Goal: Task Accomplishment & Management: Use online tool/utility

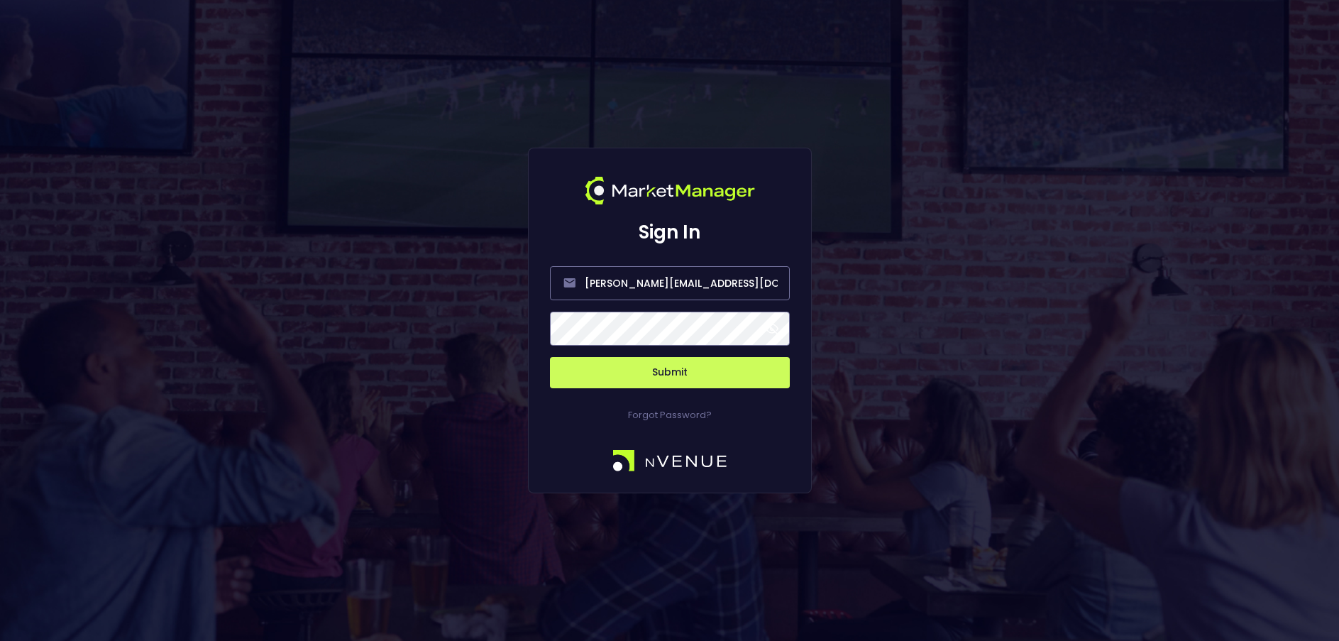
click at [774, 329] on span at bounding box center [772, 328] width 13 height 13
click at [683, 368] on button "Submit" at bounding box center [670, 372] width 240 height 31
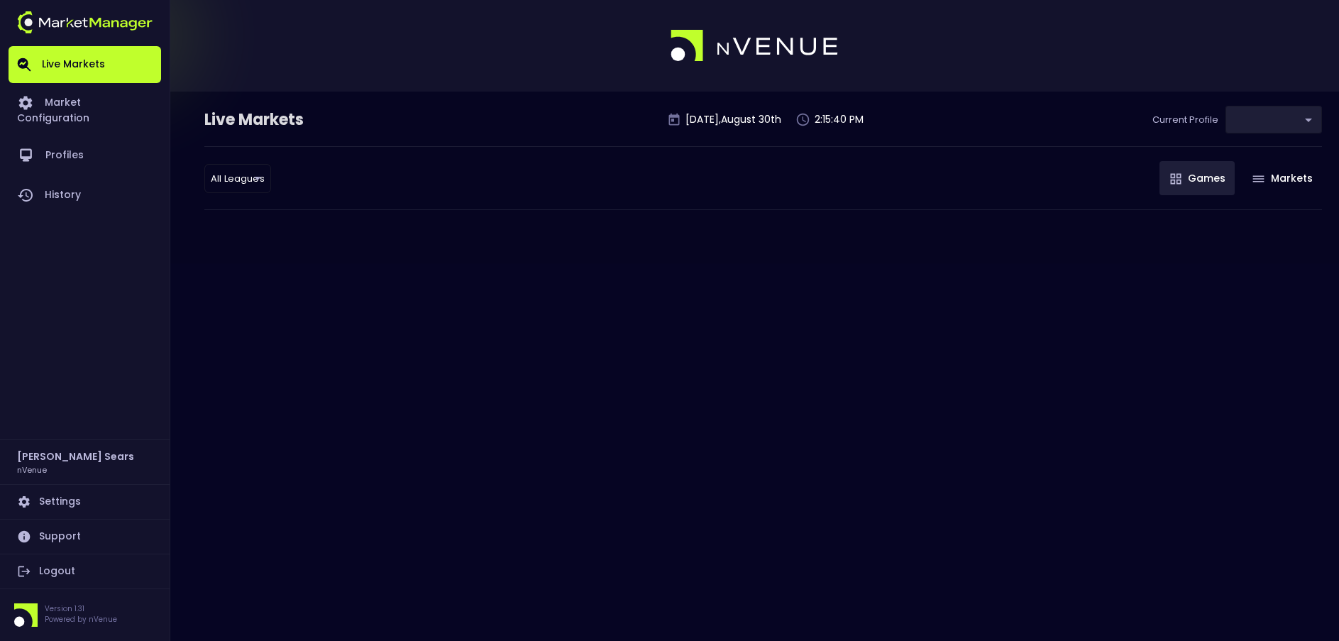
type input "d66ee90f-df8e-430e-a05c-aaf70ad95ad9"
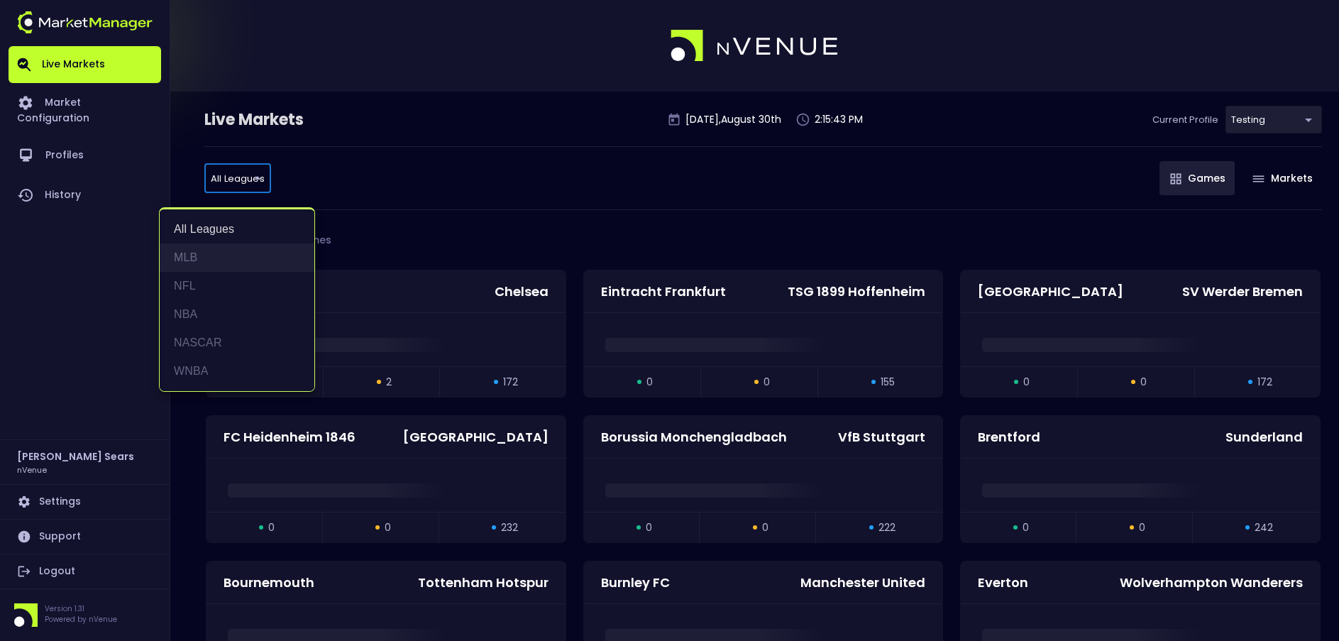
click at [192, 253] on li "MLB" at bounding box center [237, 257] width 155 height 28
type input "MLB"
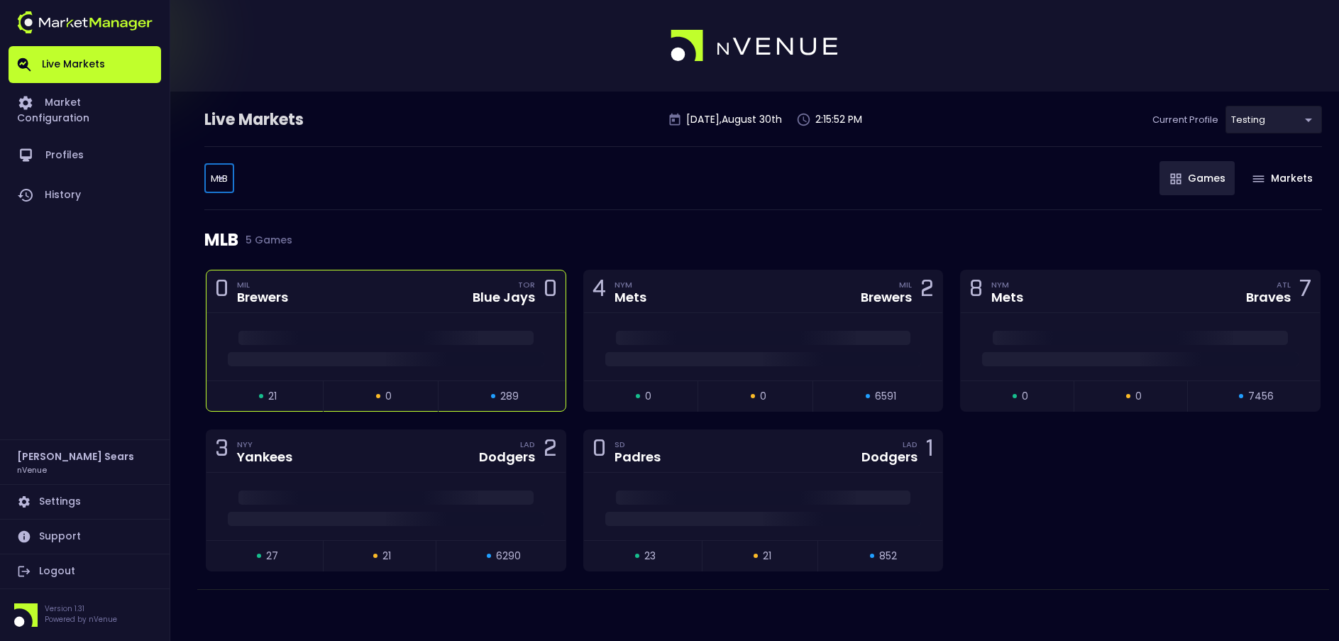
click at [494, 299] on div "Blue Jays" at bounding box center [504, 297] width 62 height 13
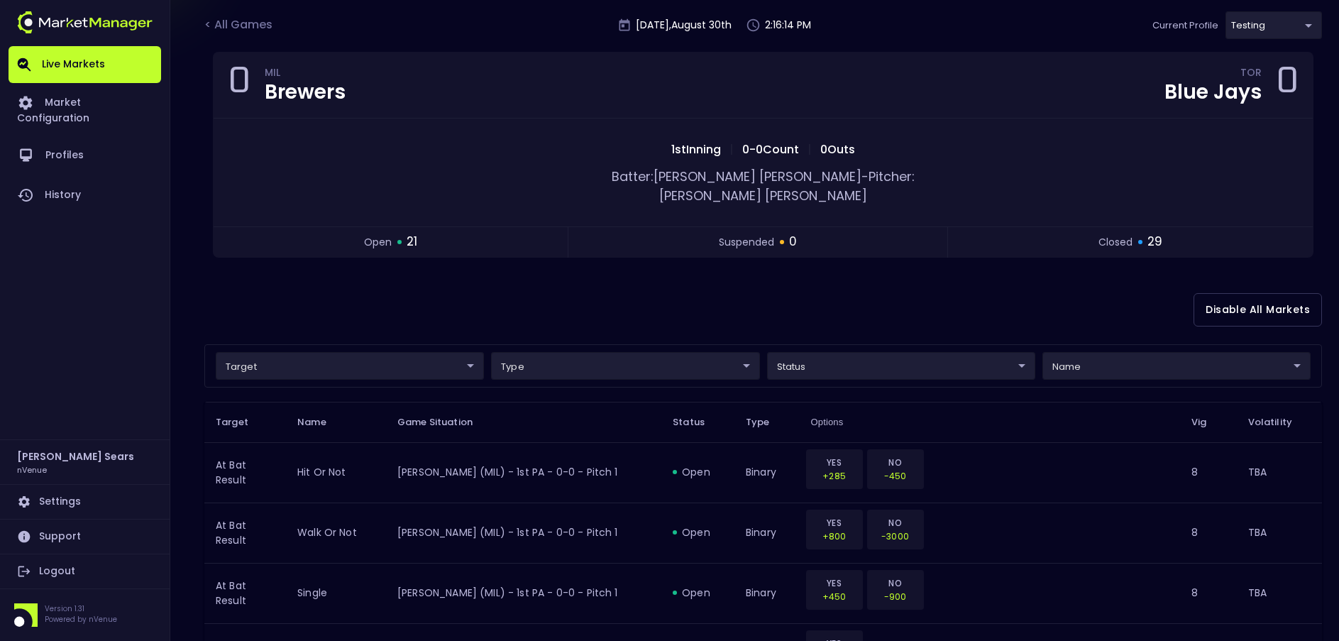
scroll to position [97, 0]
